Goal: Task Accomplishment & Management: Complete application form

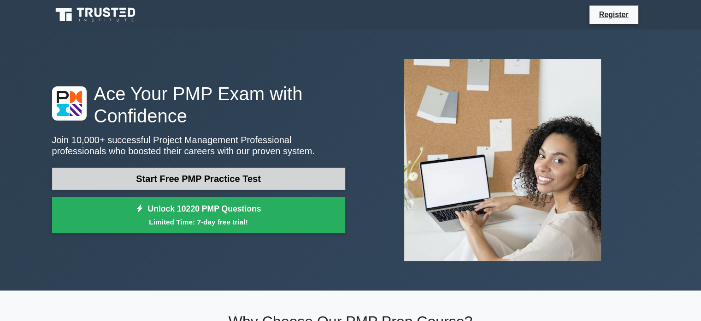
click at [206, 177] on link "Start Free PMP Practice Test" at bounding box center [198, 178] width 293 height 22
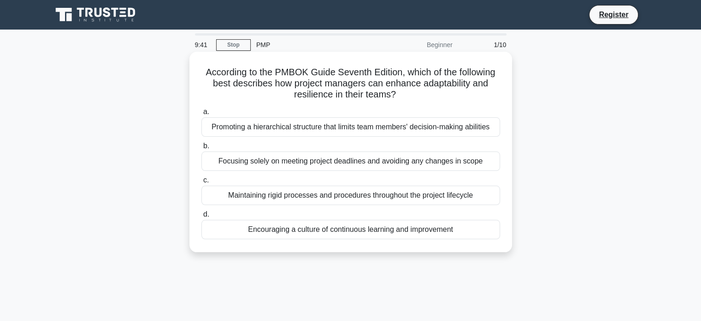
click at [283, 230] on div "Encouraging a culture of continuous learning and improvement" at bounding box center [351, 229] width 299 height 19
click at [202, 217] on input "d. Encouraging a culture of continuous learning and improvement" at bounding box center [202, 214] width 0 height 6
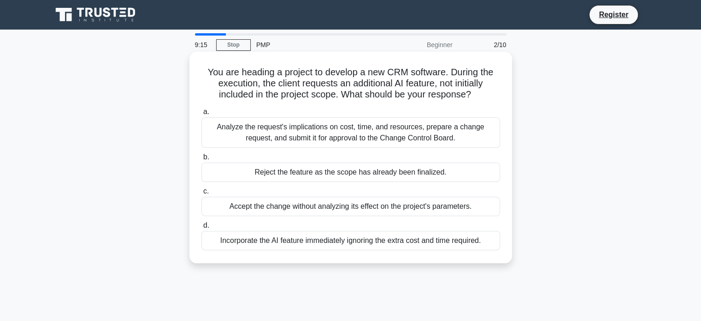
click at [338, 136] on div "Analyze the request's implications on cost, time, and resources, prepare a chan…" at bounding box center [351, 132] width 299 height 30
click at [202, 115] on input "a. Analyze the request's implications on cost, time, and resources, prepare a c…" at bounding box center [202, 112] width 0 height 6
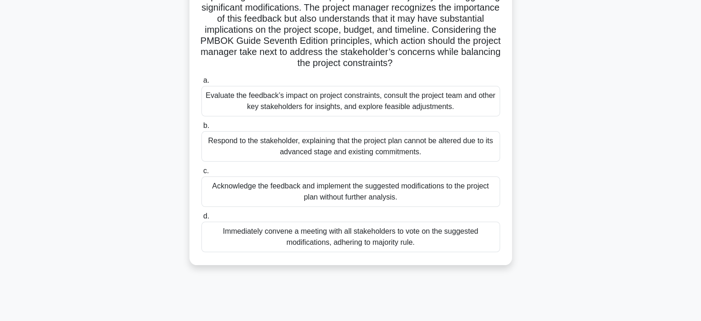
scroll to position [178, 0]
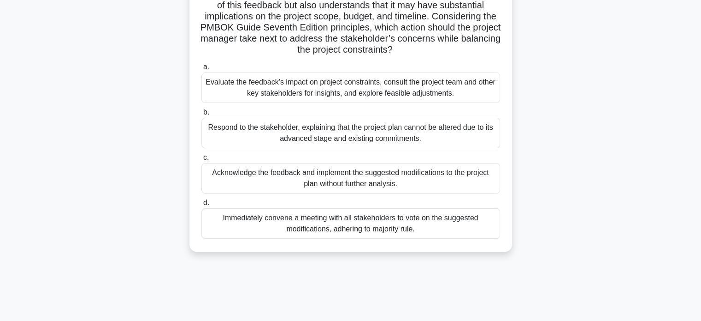
click at [267, 87] on div "Evaluate the feedback’s impact on project constraints, consult the project team…" at bounding box center [351, 87] width 299 height 30
click at [202, 70] on input "a. Evaluate the feedback’s impact on project constraints, consult the project t…" at bounding box center [202, 67] width 0 height 6
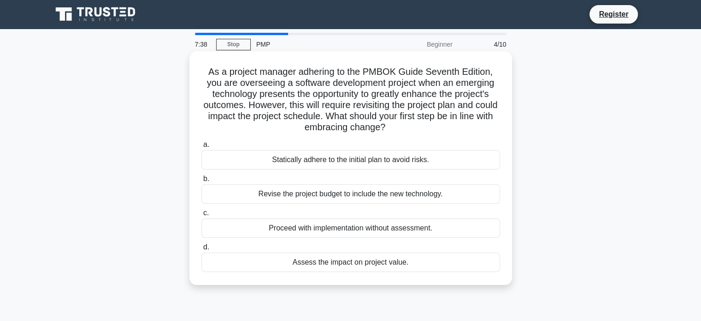
scroll to position [0, 0]
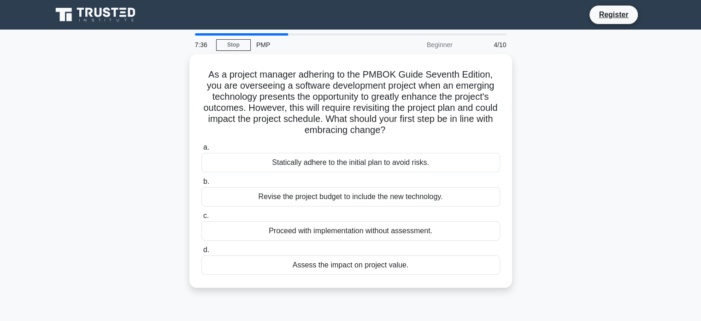
click at [262, 47] on div "PMP" at bounding box center [314, 45] width 127 height 18
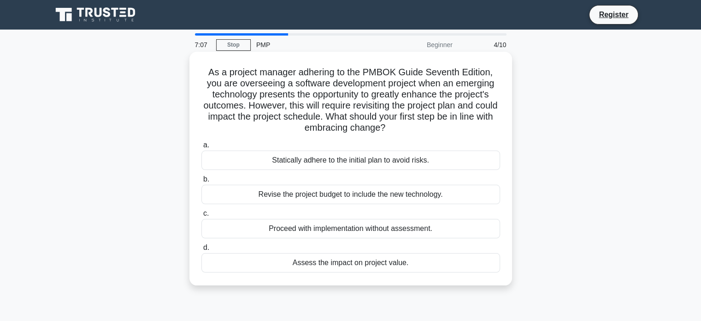
click at [358, 262] on div "Assess the impact on project value." at bounding box center [351, 262] width 299 height 19
click at [202, 250] on input "d. Assess the impact on project value." at bounding box center [202, 247] width 0 height 6
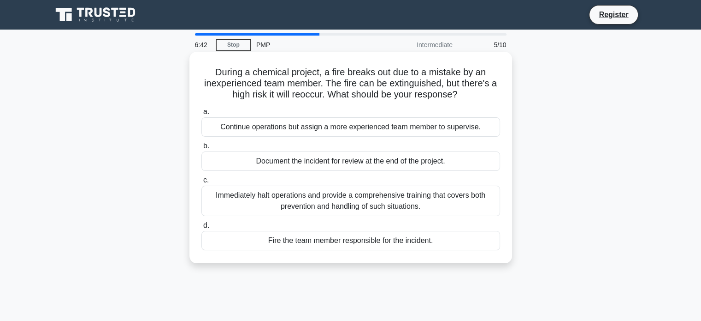
click at [332, 198] on div "Immediately halt operations and provide a comprehensive training that covers bo…" at bounding box center [351, 200] width 299 height 30
click at [202, 183] on input "c. Immediately halt operations and provide a comprehensive training that covers…" at bounding box center [202, 180] width 0 height 6
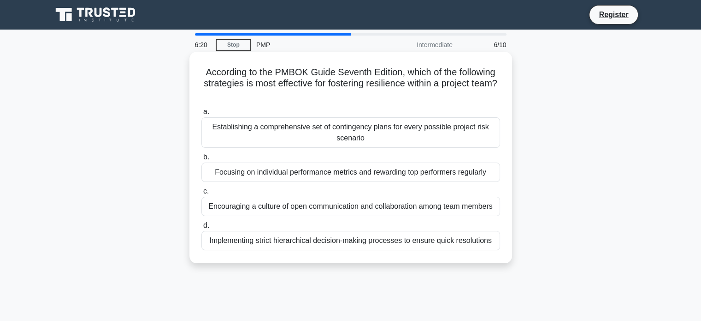
click at [393, 217] on div "a. Establishing a comprehensive set of contingency plans for every possible pro…" at bounding box center [351, 178] width 310 height 148
click at [405, 199] on div "Encouraging a culture of open communication and collaboration among team members" at bounding box center [351, 205] width 299 height 19
click at [202, 194] on input "c. Encouraging a culture of open communication and collaboration among team mem…" at bounding box center [202, 191] width 0 height 6
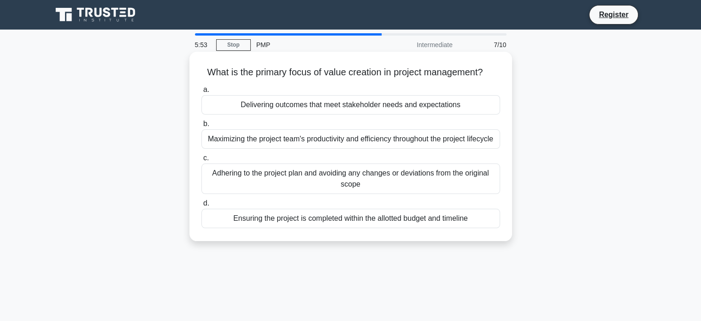
click at [388, 108] on div "Delivering outcomes that meet stakeholder needs and expectations" at bounding box center [351, 104] width 299 height 19
click at [202, 93] on input "a. Delivering outcomes that meet stakeholder needs and expectations" at bounding box center [202, 90] width 0 height 6
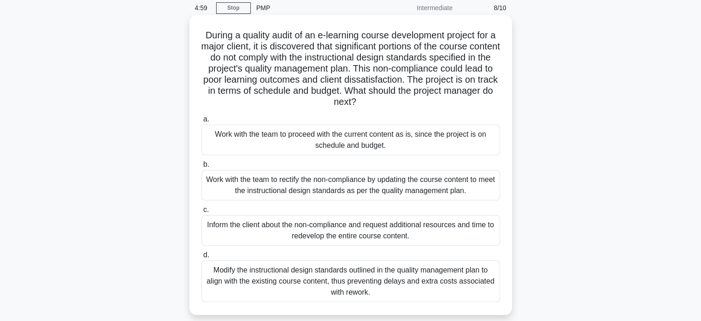
scroll to position [92, 0]
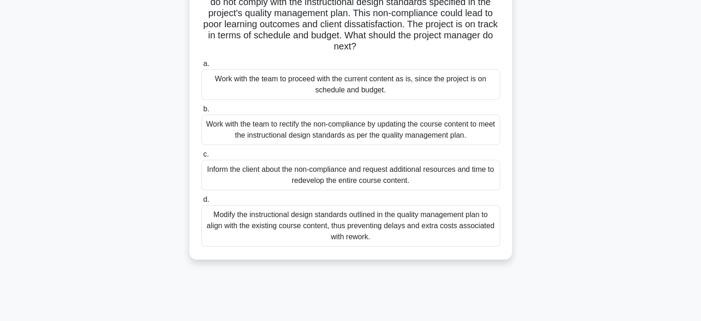
click at [327, 133] on div "Work with the team to rectify the non-compliance by updating the course content…" at bounding box center [351, 129] width 299 height 30
click at [202, 112] on input "b. Work with the team to rectify the non-compliance by updating the course cont…" at bounding box center [202, 109] width 0 height 6
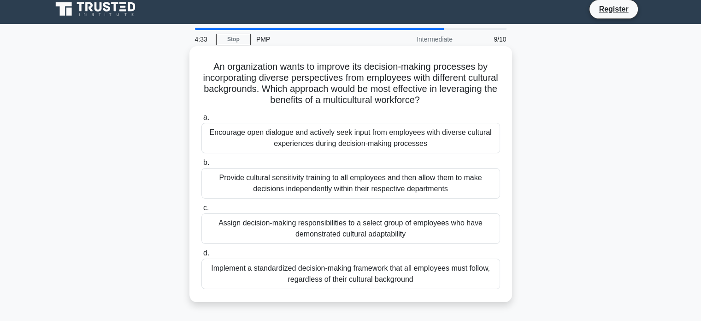
scroll to position [0, 0]
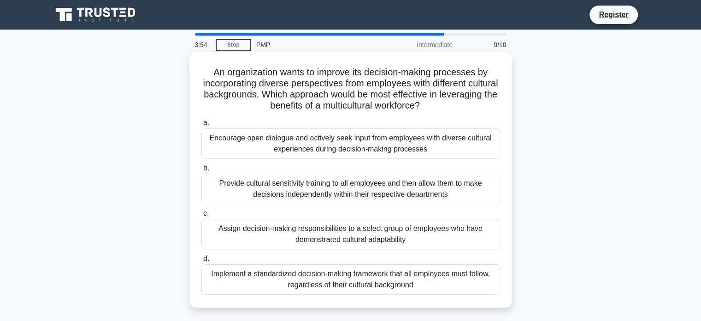
click at [325, 134] on div "Encourage open dialogue and actively seek input from employees with diverse cul…" at bounding box center [351, 143] width 299 height 30
click at [202, 126] on input "a. Encourage open dialogue and actively seek input from employees with diverse …" at bounding box center [202, 123] width 0 height 6
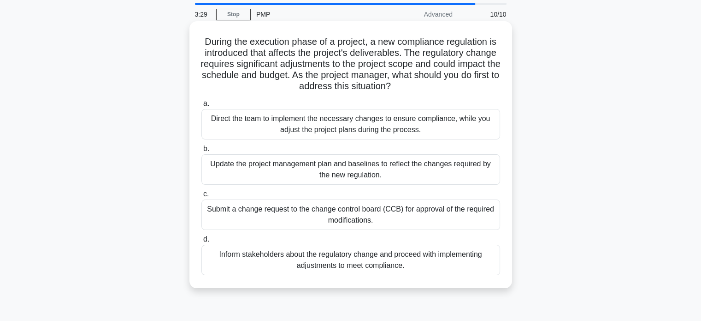
scroll to position [46, 0]
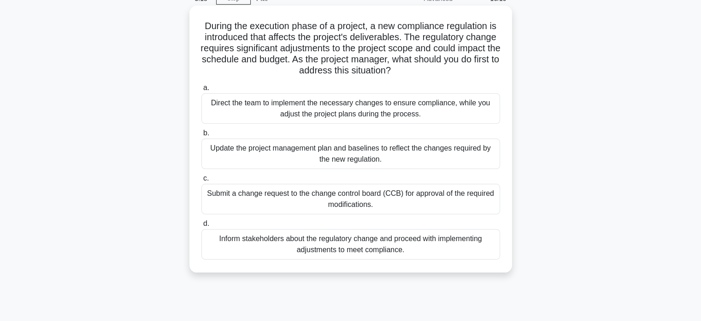
click at [380, 196] on div "Submit a change request to the change control board (CCB) for approval of the r…" at bounding box center [351, 199] width 299 height 30
click at [202, 181] on input "c. Submit a change request to the change control board (CCB) for approval of th…" at bounding box center [202, 178] width 0 height 6
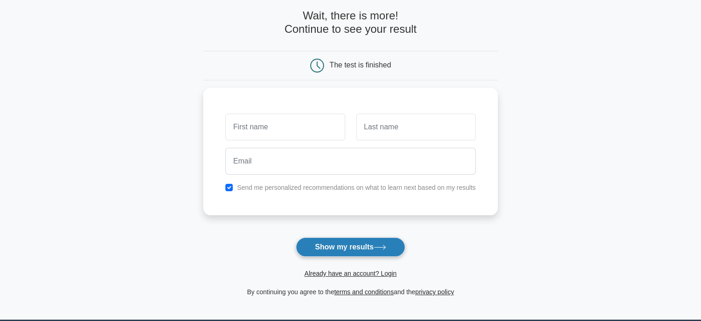
scroll to position [92, 0]
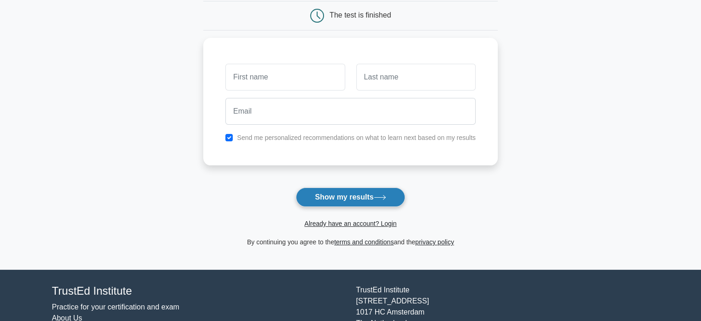
click at [346, 196] on button "Show my results" at bounding box center [350, 196] width 109 height 19
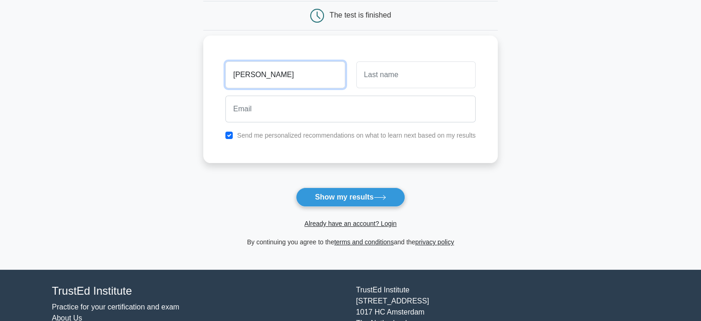
type input "[PERSON_NAME]"
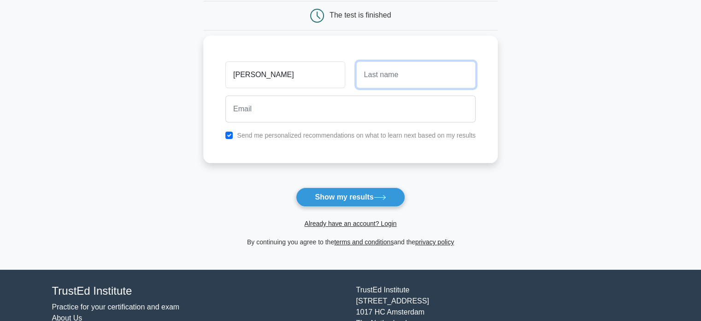
click at [415, 78] on input "text" at bounding box center [415, 74] width 119 height 27
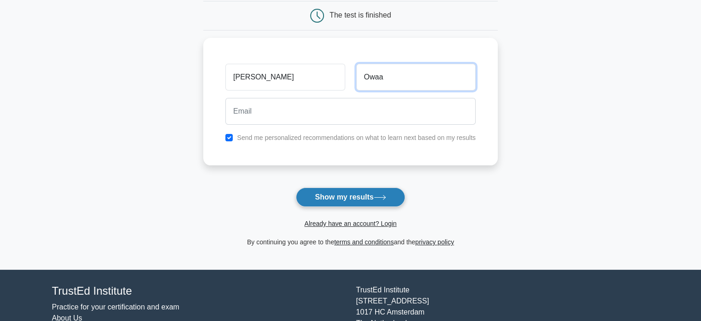
type input "Owaa"
click at [373, 193] on button "Show my results" at bounding box center [350, 196] width 109 height 19
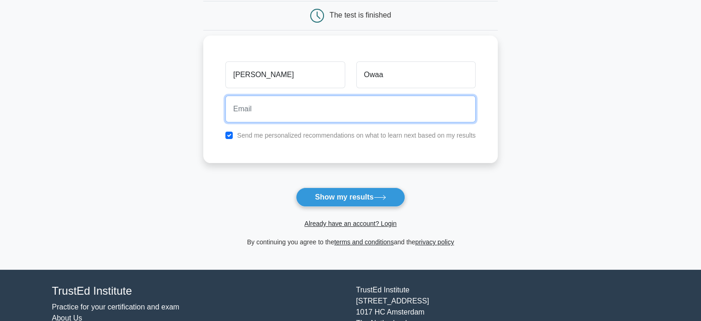
click at [236, 99] on input "email" at bounding box center [351, 108] width 250 height 27
click at [258, 107] on input "email" at bounding box center [351, 108] width 250 height 27
type input "clementowusu54@gmail.com"
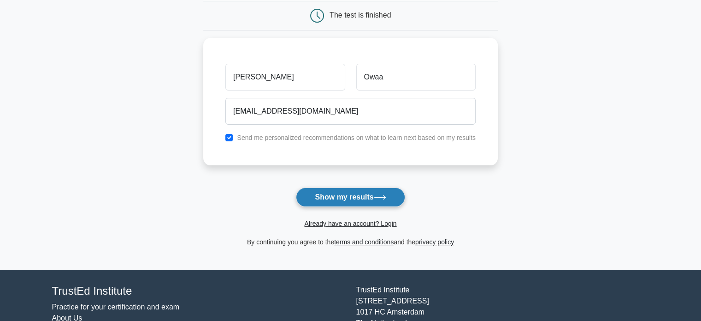
click at [375, 202] on button "Show my results" at bounding box center [350, 196] width 109 height 19
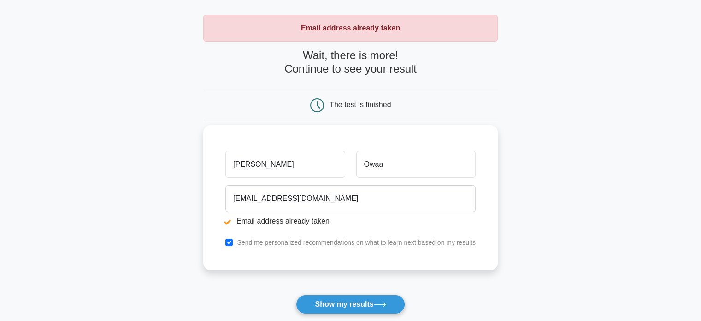
scroll to position [92, 0]
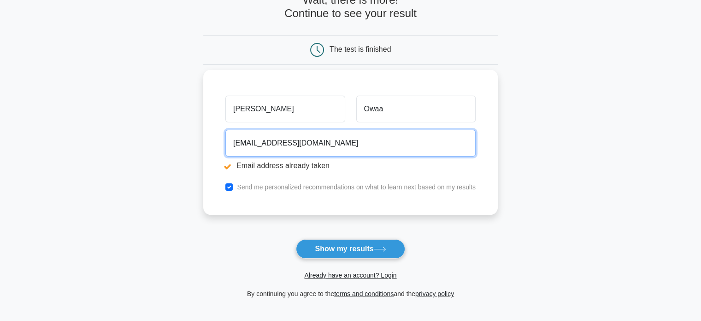
click at [338, 146] on input "[EMAIL_ADDRESS][DOMAIN_NAME]" at bounding box center [351, 143] width 250 height 27
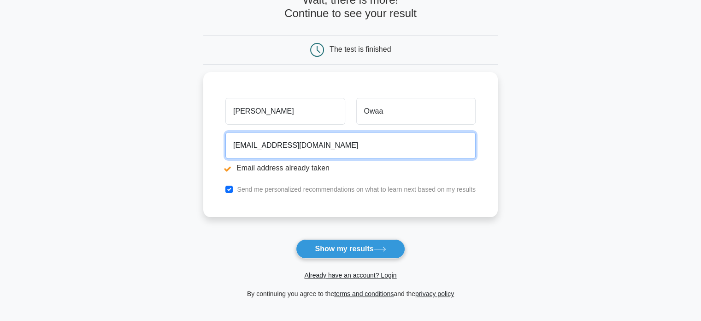
drag, startPoint x: 339, startPoint y: 145, endPoint x: 155, endPoint y: 116, distance: 185.8
click at [157, 116] on main "Email address already taken Wait, there is more! Continue to see your result Th…" at bounding box center [350, 129] width 701 height 384
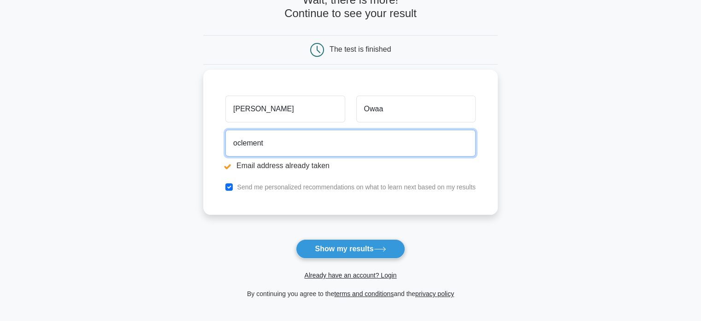
type input "oclement222@gmail.com"
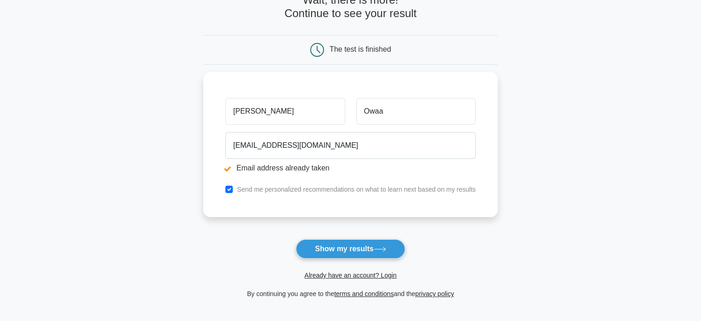
click at [343, 243] on button "Show my results" at bounding box center [350, 248] width 109 height 19
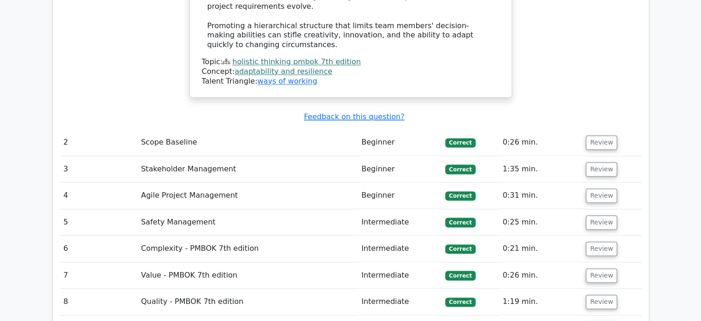
scroll to position [1217, 0]
